Goal: Task Accomplishment & Management: Manage account settings

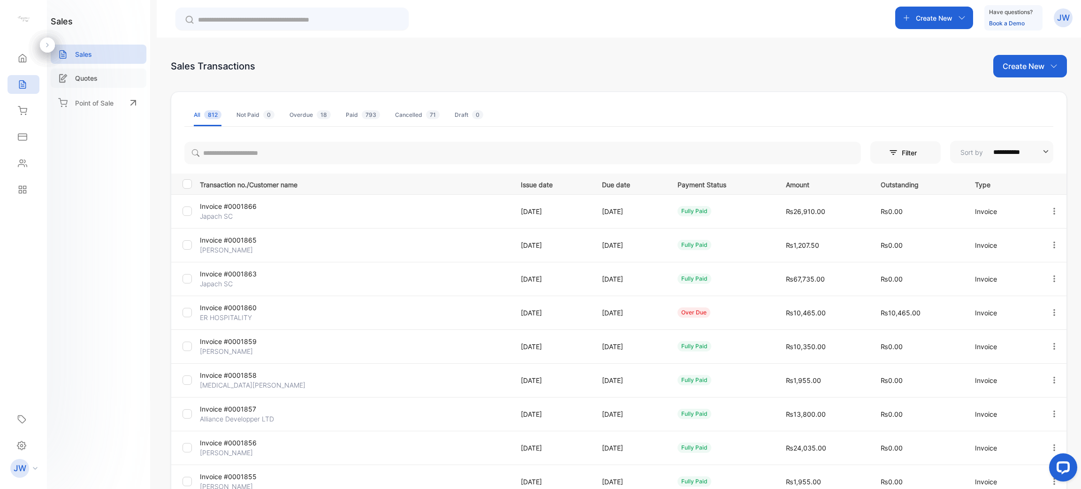
click at [103, 81] on div "Quotes" at bounding box center [99, 77] width 96 height 19
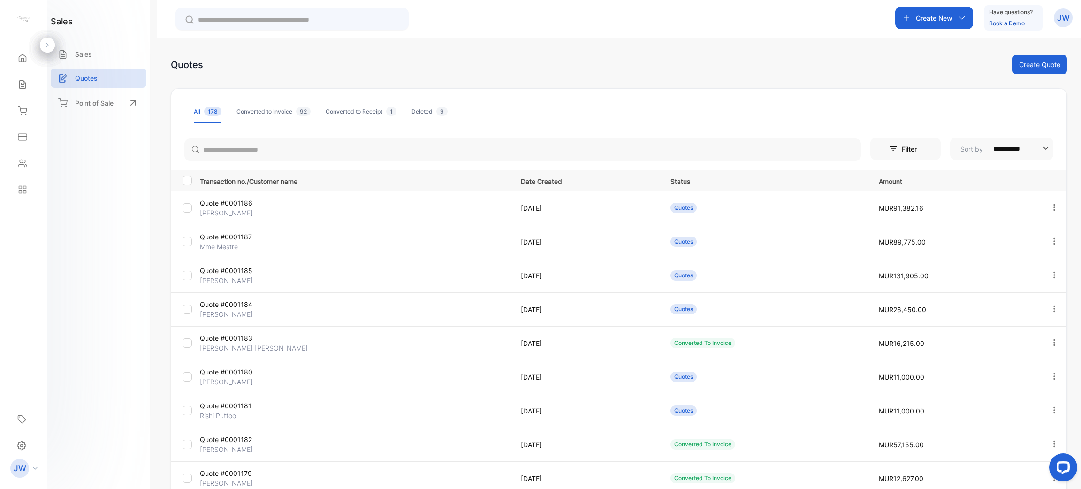
click at [243, 205] on p "Quote #0001186" at bounding box center [251, 203] width 103 height 10
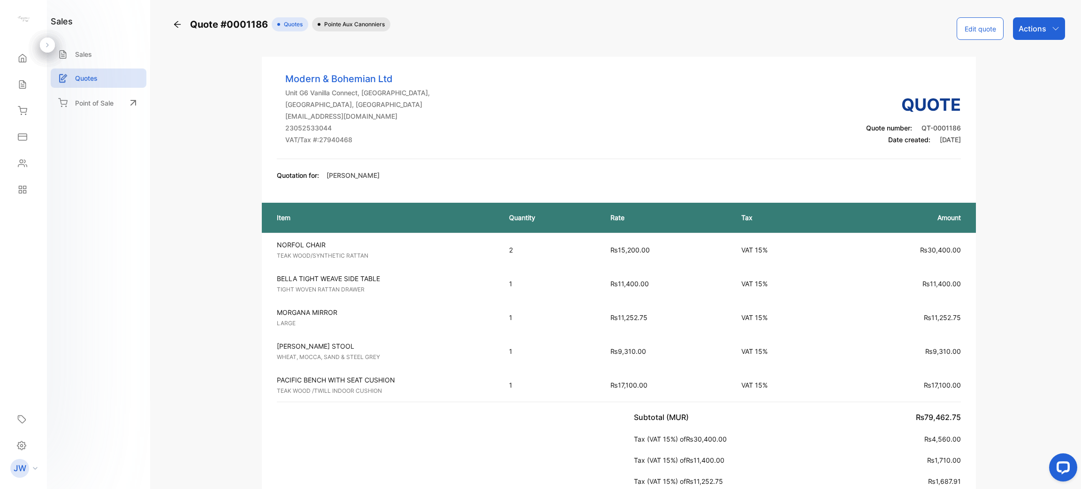
click at [1037, 26] on p "Actions" at bounding box center [1032, 28] width 28 height 11
click at [1006, 54] on div "Convert to Invoice" at bounding box center [1019, 59] width 89 height 19
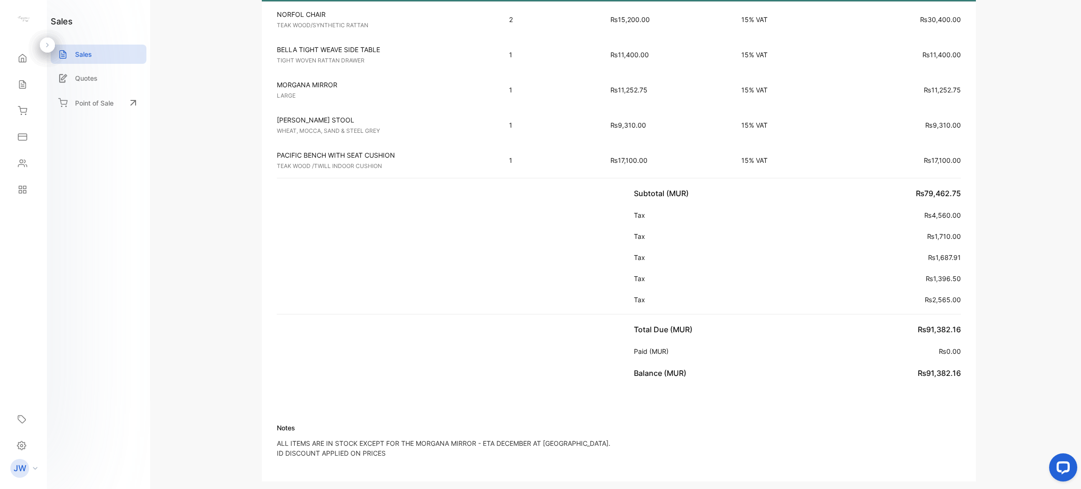
scroll to position [351, 0]
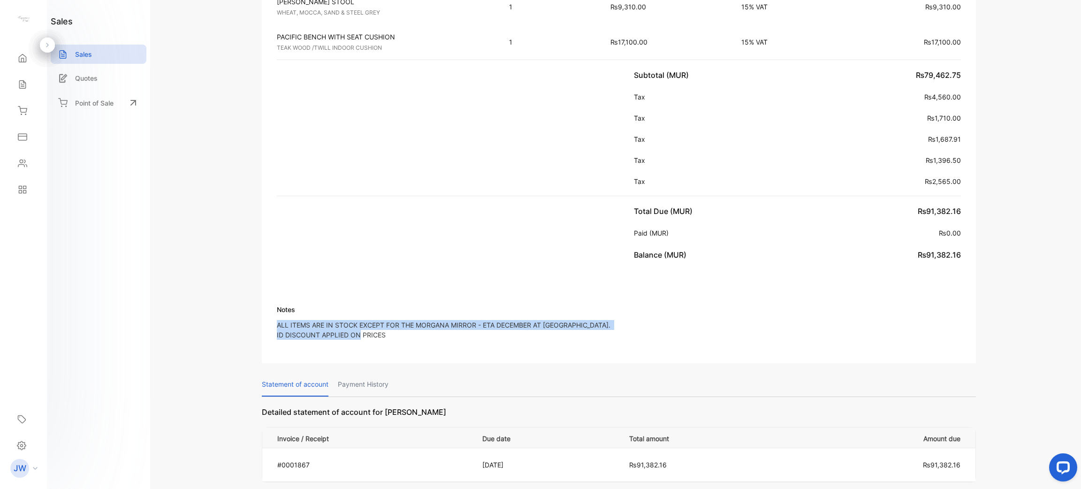
drag, startPoint x: 393, startPoint y: 334, endPoint x: 270, endPoint y: 326, distance: 124.1
click at [270, 326] on div "Notes ALL ITEMS ARE IN STOCK EXCEPT FOR THE MORGANA MIRROR - ETA DECEMBER AT [G…" at bounding box center [619, 312] width 714 height 71
copy p "ALL ITEMS ARE IN STOCK EXCEPT FOR THE MORGANA MIRROR - ETA DECEMBER AT [GEOGRAP…"
click at [720, 301] on div "Notes ALL ITEMS ARE IN STOCK EXCEPT FOR THE MORGANA MIRROR - ETA DECEMBER AT [G…" at bounding box center [619, 312] width 714 height 71
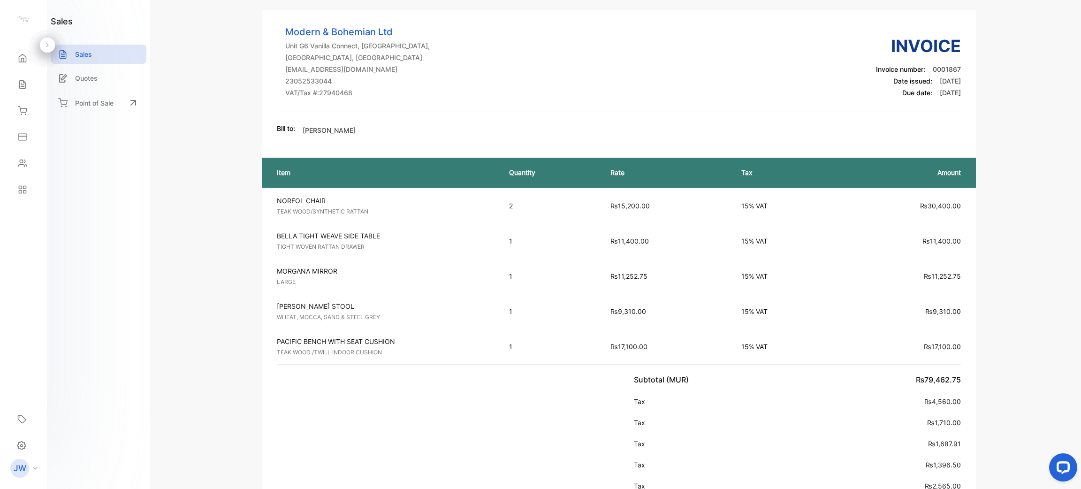
scroll to position [0, 0]
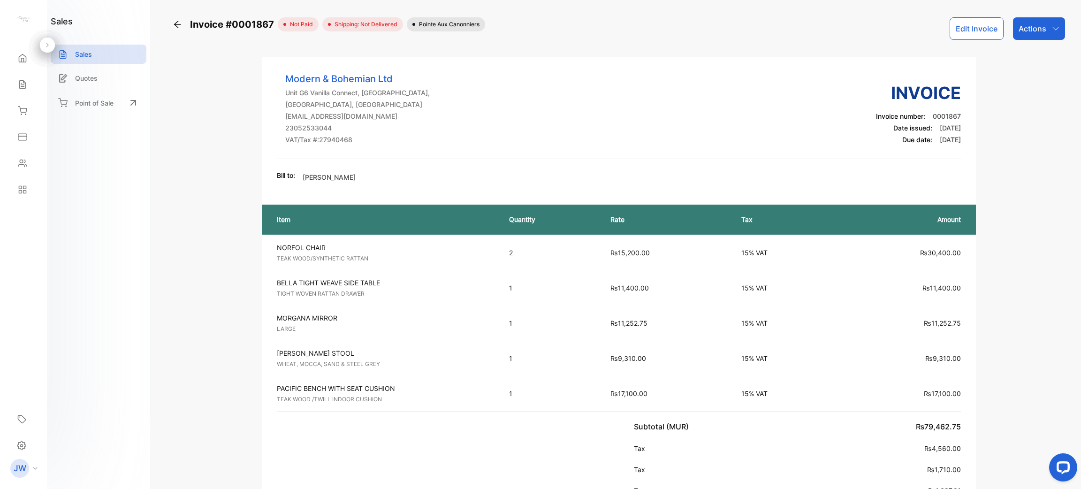
click at [961, 33] on button "Edit Invoice" at bounding box center [976, 28] width 54 height 23
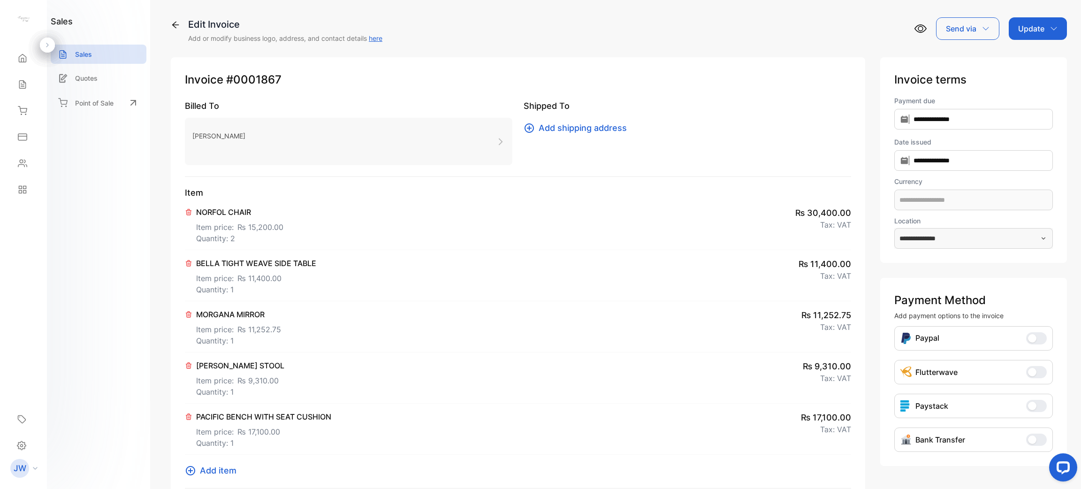
type input "**********"
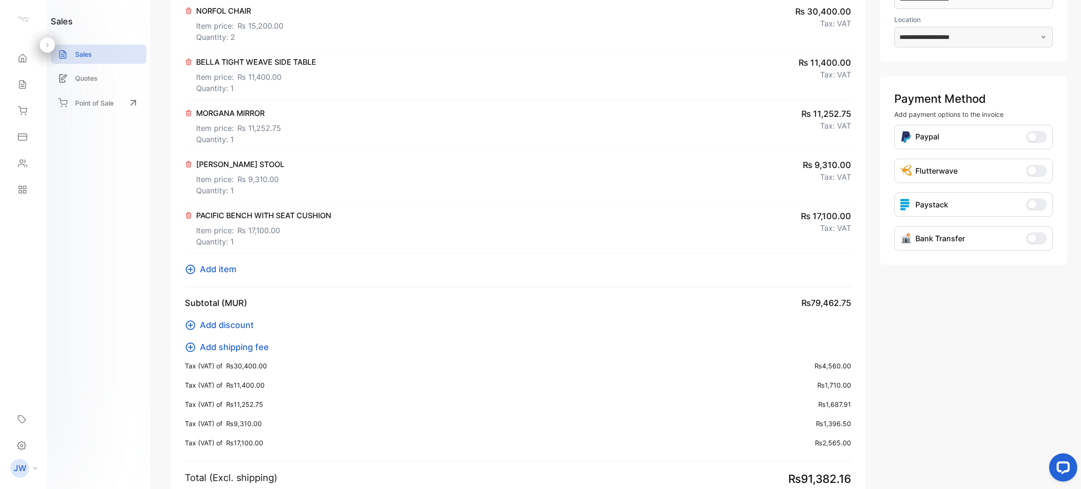
scroll to position [211, 0]
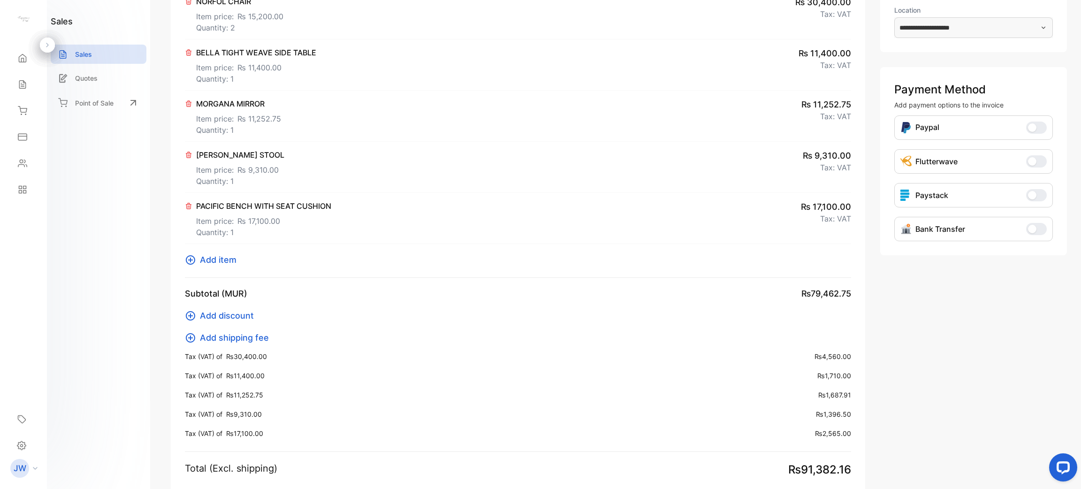
click at [1037, 229] on button "Bank Transfer" at bounding box center [1036, 229] width 21 height 12
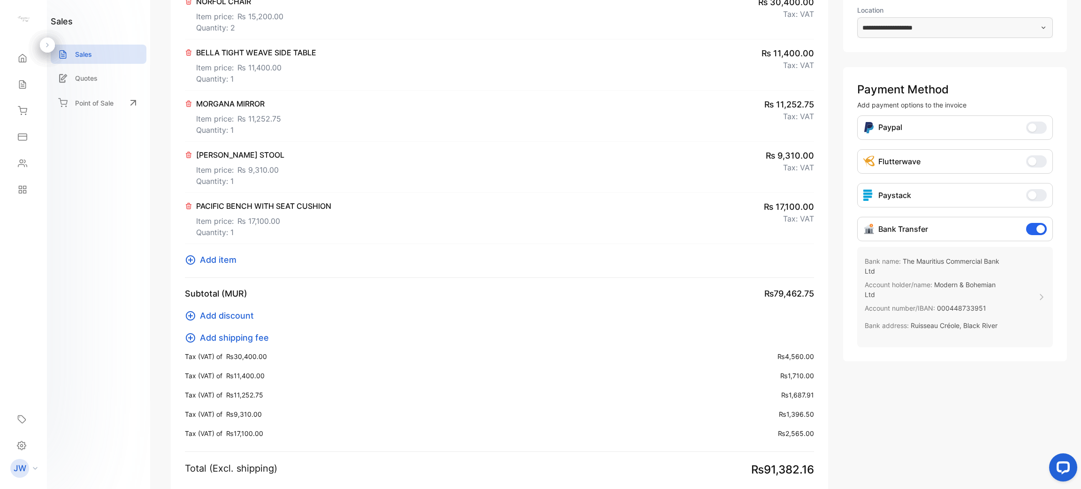
click at [241, 340] on span "Add shipping fee" at bounding box center [234, 337] width 69 height 13
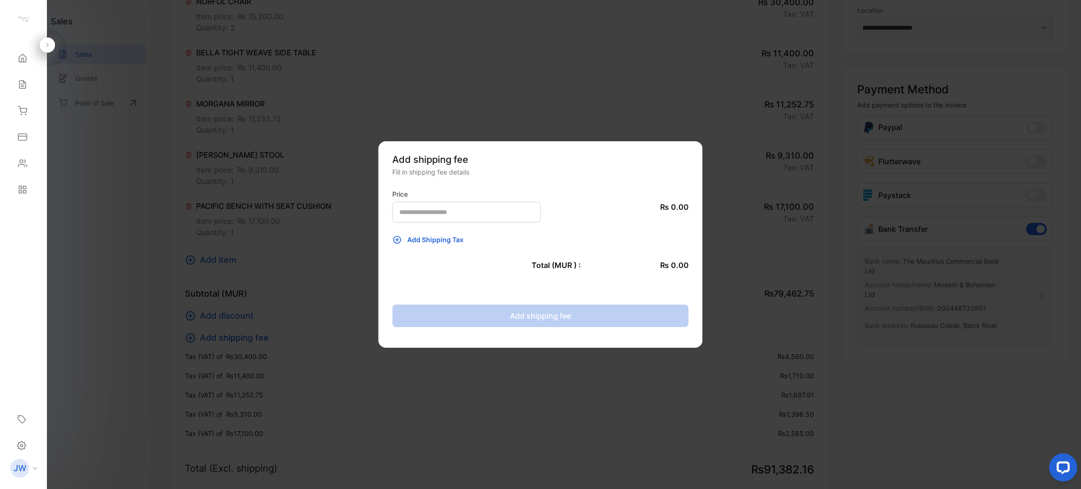
click at [469, 227] on div "Price ₨ 0.00 Add Shipping Tax Total (MUR ) : ₨ 0.00 Add shipping fee" at bounding box center [540, 256] width 296 height 141
click at [474, 211] on input "number" at bounding box center [466, 212] width 148 height 21
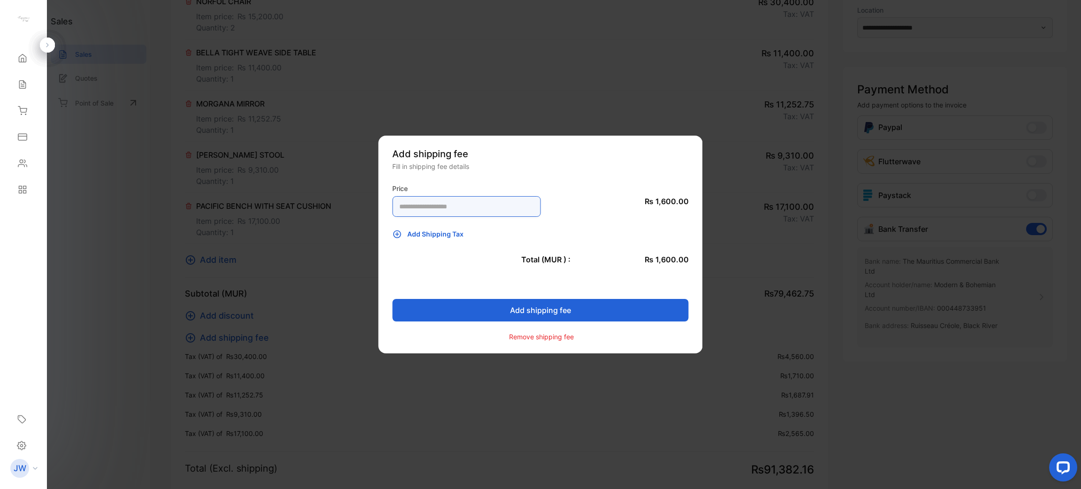
type input "****"
click at [458, 233] on span "Add Shipping Tax" at bounding box center [435, 234] width 56 height 10
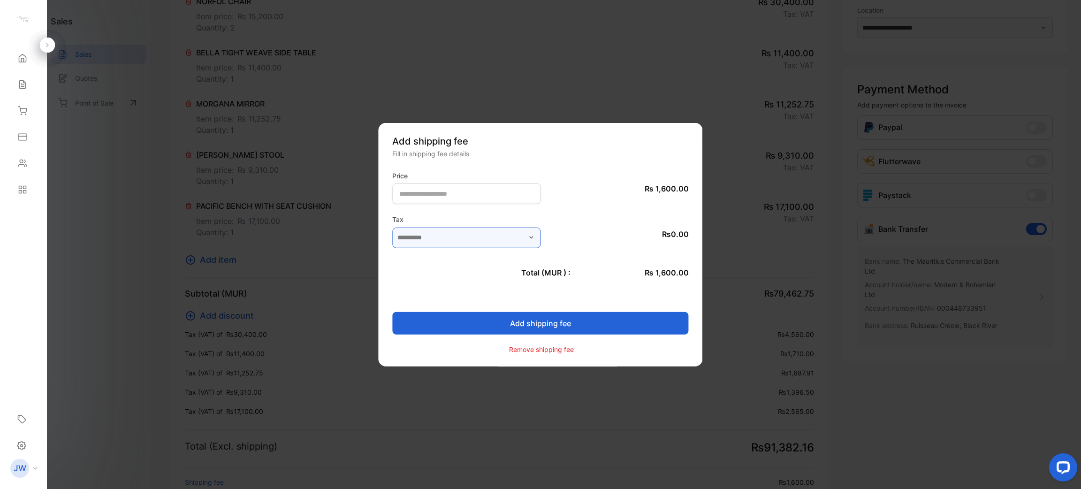
click at [457, 246] on input "text" at bounding box center [466, 237] width 148 height 21
click at [449, 256] on div "VAT 15% (15%)" at bounding box center [466, 262] width 148 height 14
type input "**********"
click at [474, 320] on button "Add shipping fee" at bounding box center [540, 322] width 296 height 23
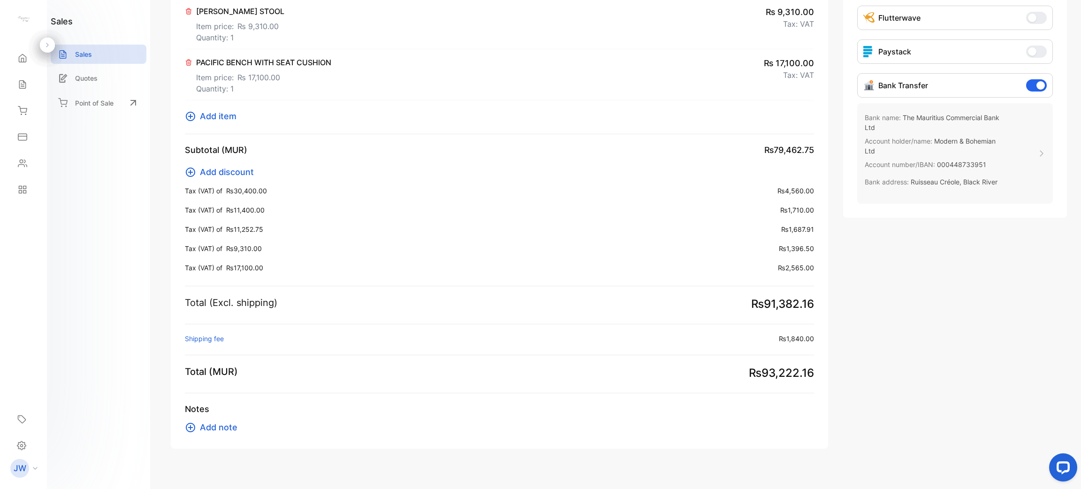
scroll to position [366, 0]
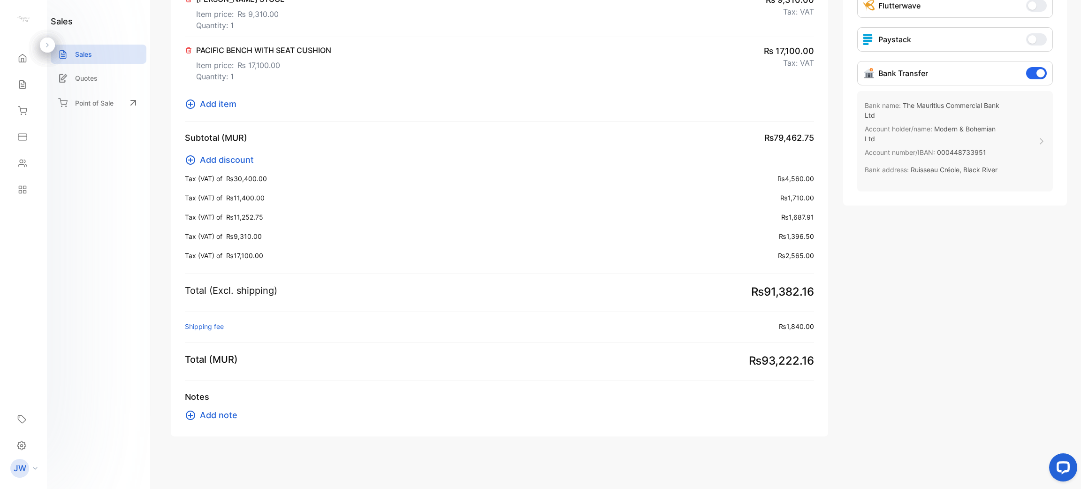
click at [201, 409] on span "Add note" at bounding box center [219, 414] width 38 height 13
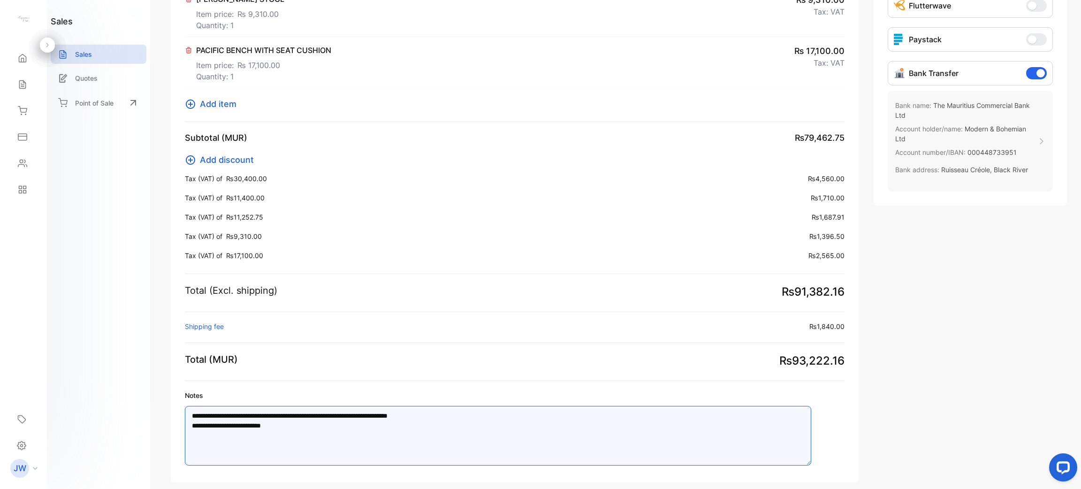
click at [240, 419] on textarea "**********" at bounding box center [498, 436] width 626 height 60
click at [322, 423] on textarea "**********" at bounding box center [498, 436] width 626 height 60
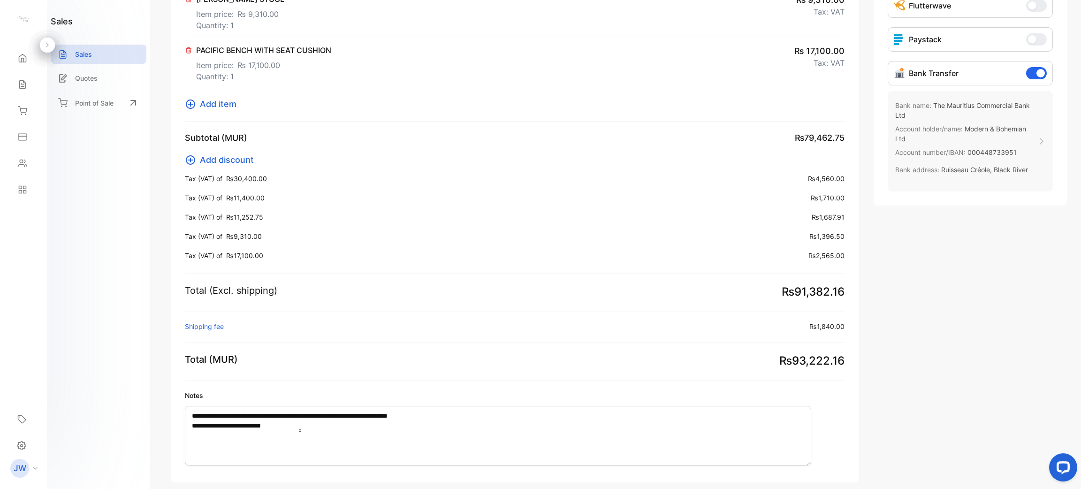
click at [894, 386] on div "**********" at bounding box center [969, 86] width 193 height 791
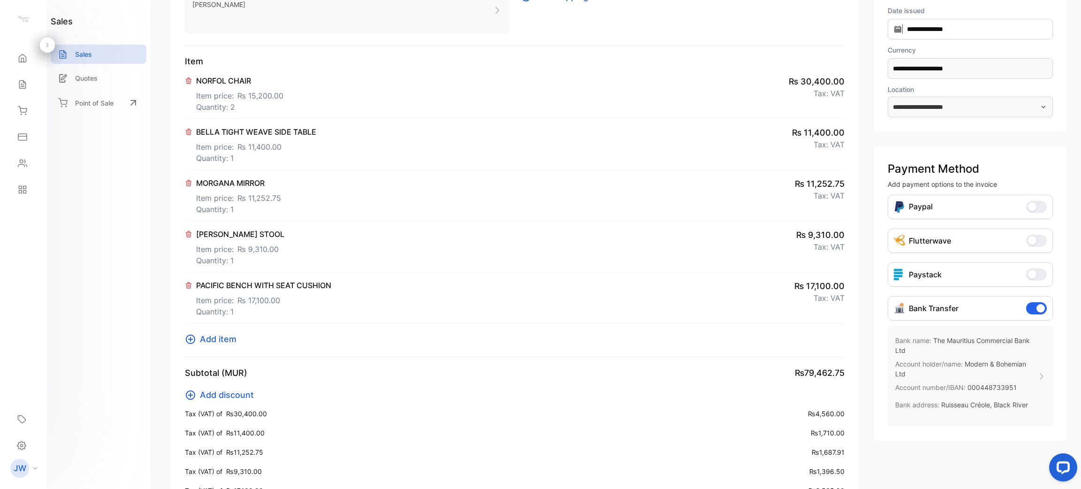
scroll to position [0, 0]
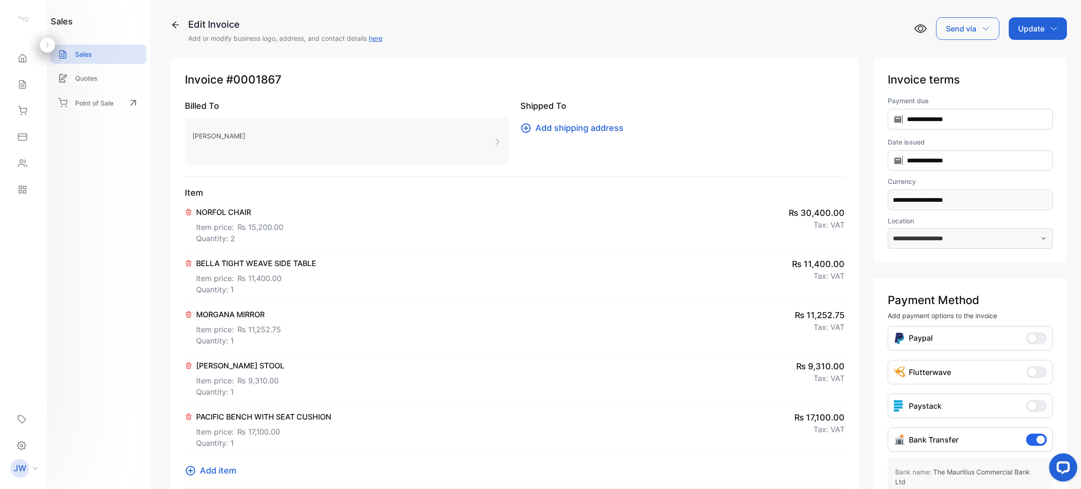
click at [1042, 33] on div "Update" at bounding box center [1037, 28] width 58 height 23
click at [1039, 54] on div "Invoice" at bounding box center [1039, 59] width 54 height 19
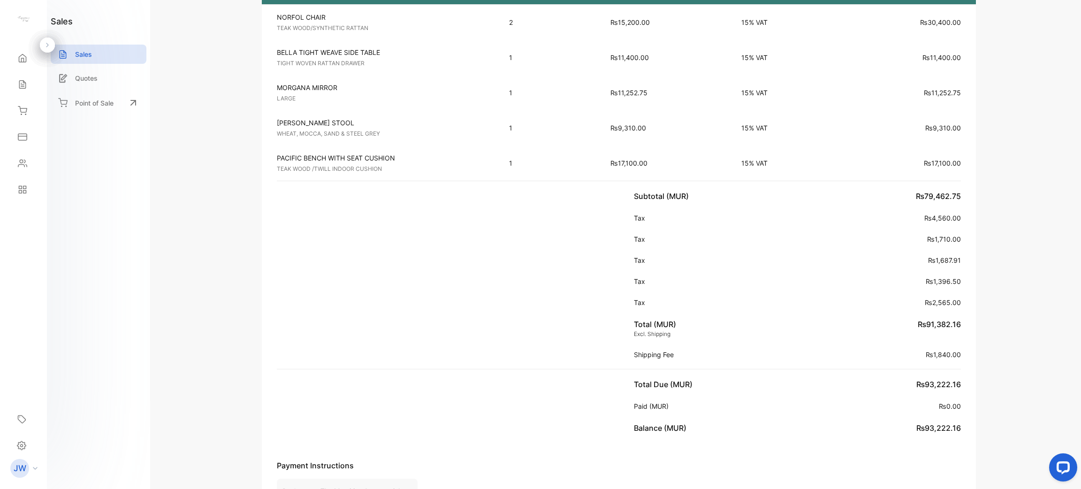
scroll to position [211, 0]
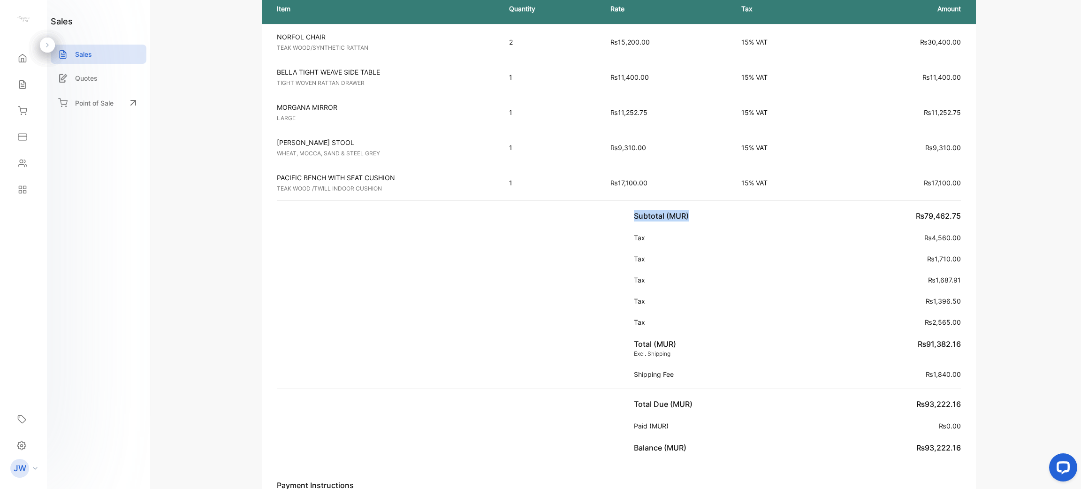
drag, startPoint x: 911, startPoint y: 213, endPoint x: 973, endPoint y: 213, distance: 61.9
click at [973, 213] on div "Modern & Bohemian Ltd Unit G6 Vanilla Connect, [GEOGRAPHIC_DATA], [GEOGRAPHIC_D…" at bounding box center [619, 342] width 892 height 993
click at [974, 213] on div "Modern & Bohemian Ltd Unit G6 Vanilla Connect, [GEOGRAPHIC_DATA], [GEOGRAPHIC_D…" at bounding box center [619, 342] width 892 height 993
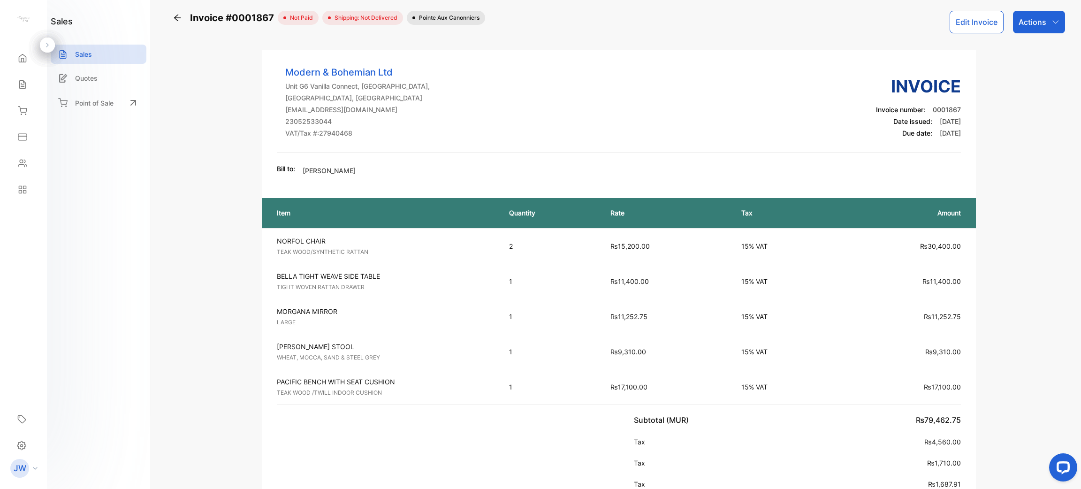
scroll to position [0, 0]
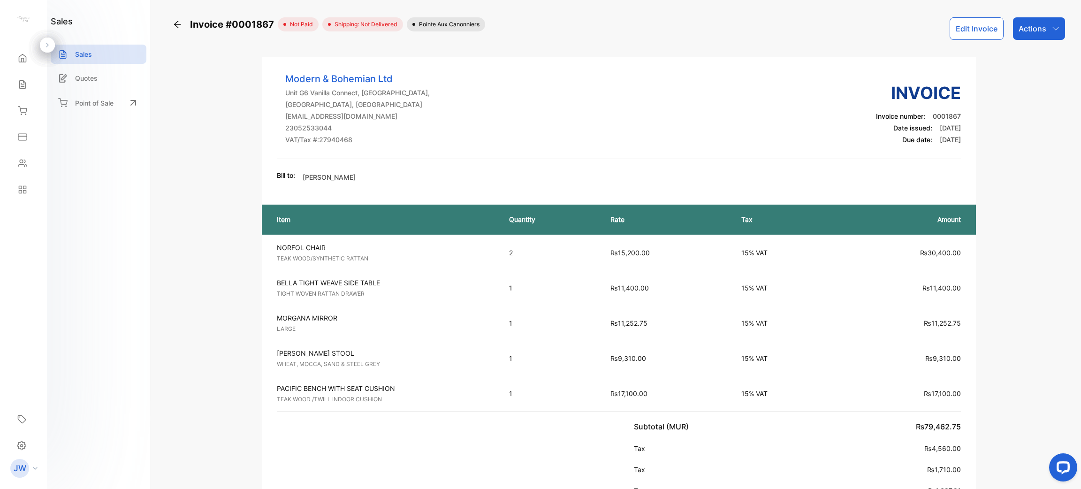
click at [1058, 18] on div "Actions" at bounding box center [1039, 28] width 52 height 23
click at [1014, 267] on div "Download PDF" at bounding box center [1018, 266] width 92 height 19
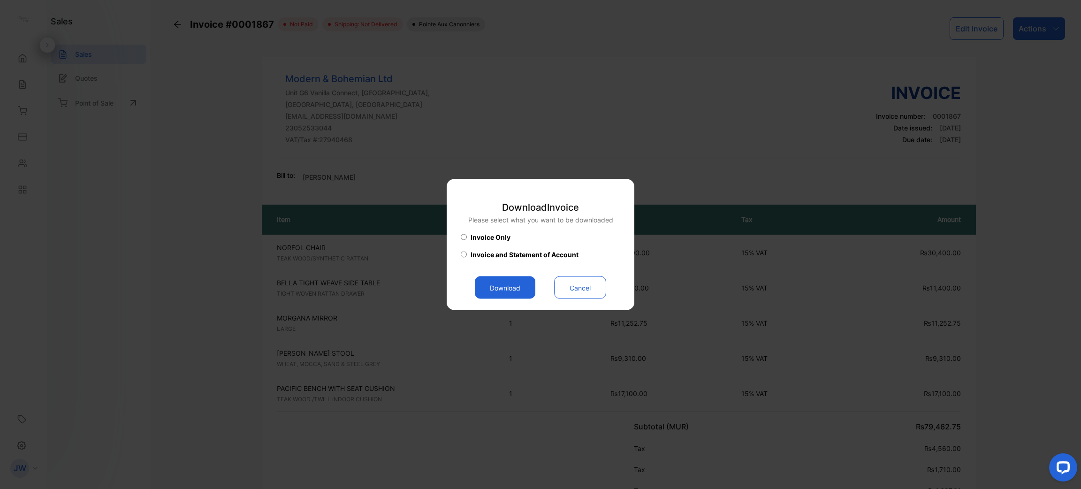
click at [492, 280] on button "Download" at bounding box center [505, 287] width 60 height 23
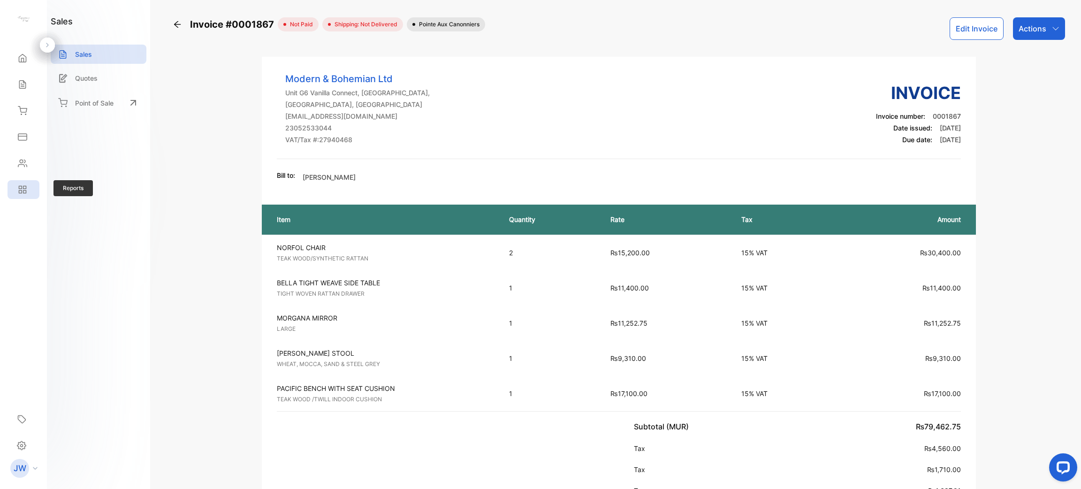
click at [21, 190] on icon at bounding box center [20, 191] width 3 height 3
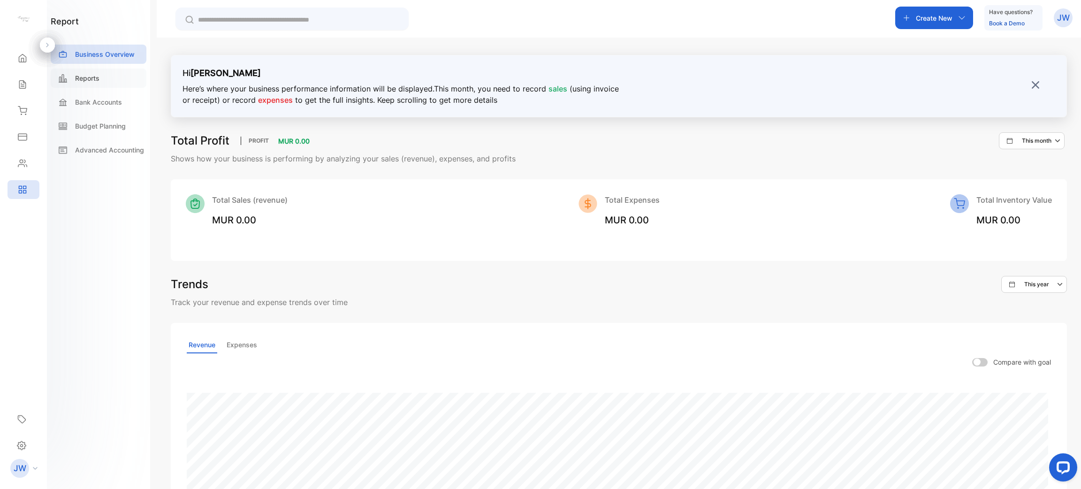
click at [99, 71] on div "Reports" at bounding box center [99, 77] width 96 height 19
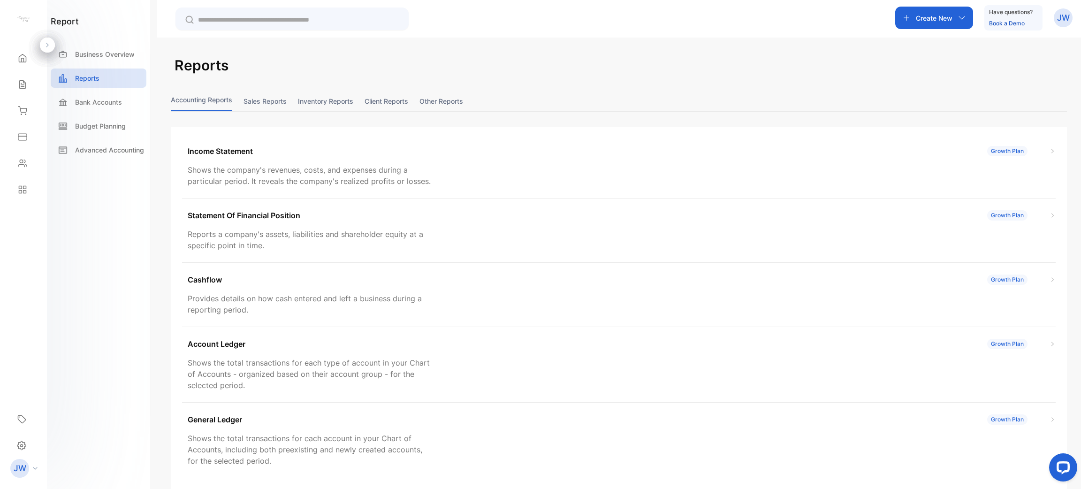
click at [262, 95] on button "Sales reports" at bounding box center [264, 101] width 43 height 20
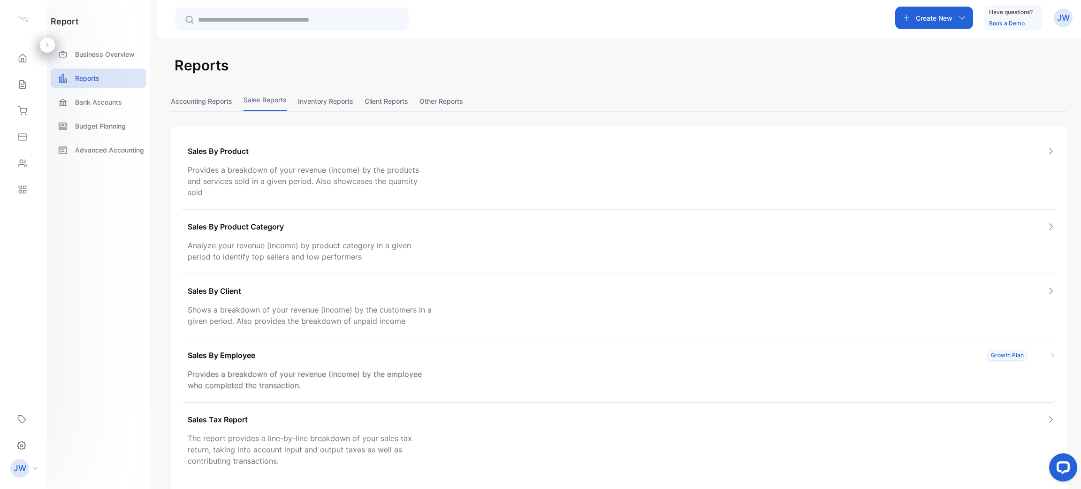
click at [322, 349] on div "Sales By Employee Growth Plan" at bounding box center [622, 354] width 868 height 11
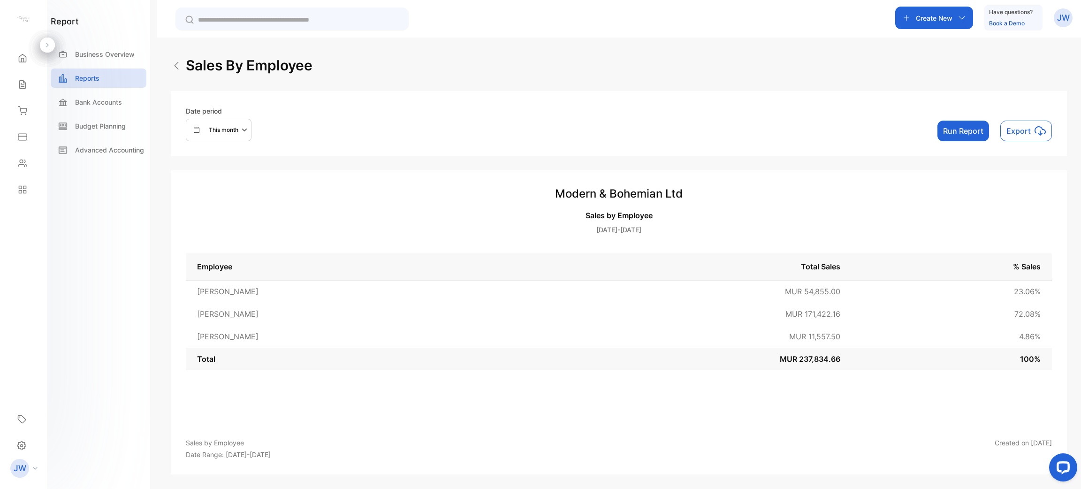
click at [955, 138] on button "Run Report" at bounding box center [963, 131] width 52 height 21
click at [24, 90] on div "Sales" at bounding box center [24, 84] width 32 height 19
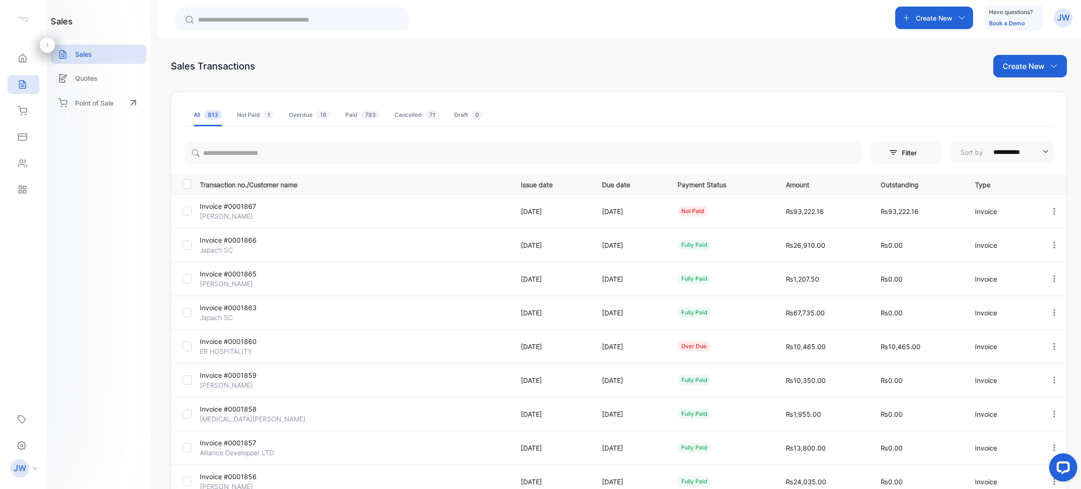
click at [223, 207] on p "Invoice #0001867" at bounding box center [251, 206] width 103 height 10
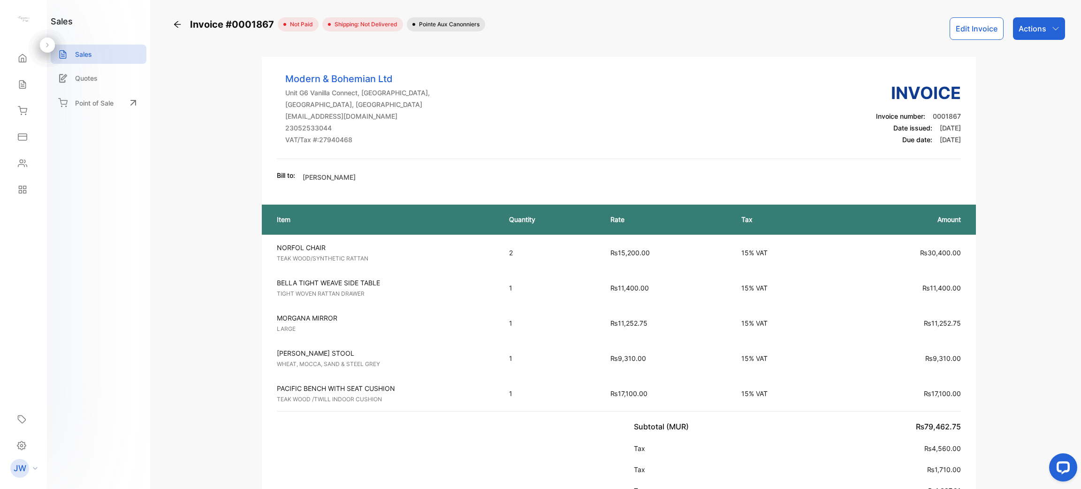
click at [1049, 34] on div "Actions" at bounding box center [1039, 28] width 52 height 23
click at [1039, 238] on div "Print Invoice" at bounding box center [1018, 236] width 92 height 19
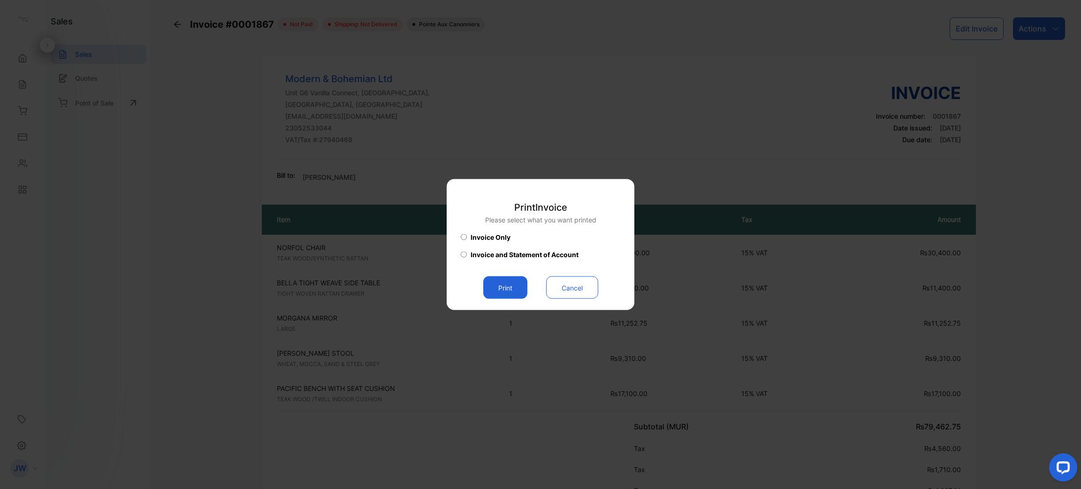
click at [502, 292] on button "Print" at bounding box center [505, 287] width 44 height 23
